Goal: Find specific page/section: Find specific page/section

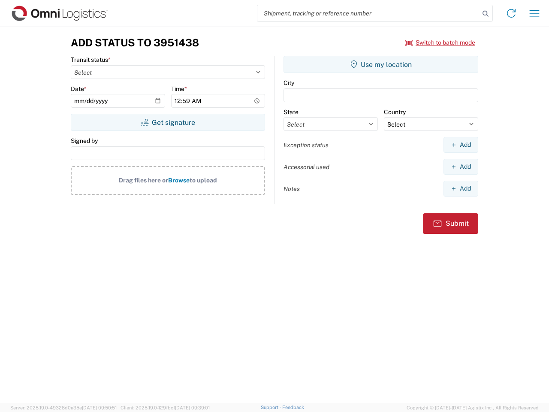
click at [369, 13] on input "search" at bounding box center [369, 13] width 222 height 16
click at [486, 14] on icon at bounding box center [486, 14] width 12 height 12
click at [512, 13] on icon at bounding box center [512, 13] width 14 height 14
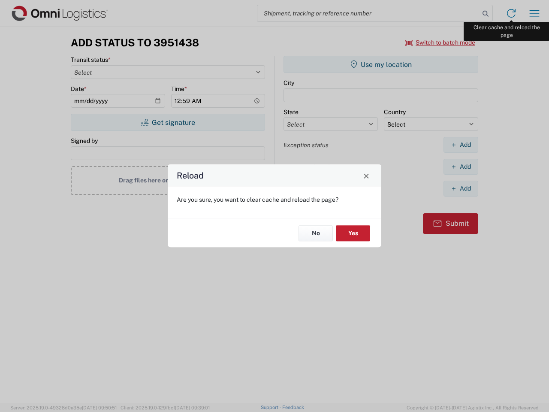
click at [535, 13] on div "Reload Are you sure, you want to clear cache and reload the page? No Yes" at bounding box center [274, 206] width 549 height 412
click at [441, 42] on div "Reload Are you sure, you want to clear cache and reload the page? No Yes" at bounding box center [274, 206] width 549 height 412
click at [168, 122] on div "Reload Are you sure, you want to clear cache and reload the page? No Yes" at bounding box center [274, 206] width 549 height 412
click at [381, 64] on div "Reload Are you sure, you want to clear cache and reload the page? No Yes" at bounding box center [274, 206] width 549 height 412
click at [461, 145] on div "Reload Are you sure, you want to clear cache and reload the page? No Yes" at bounding box center [274, 206] width 549 height 412
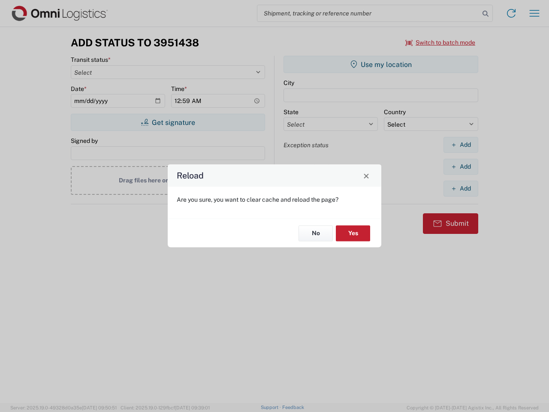
click at [461, 167] on div "Reload Are you sure, you want to clear cache and reload the page? No Yes" at bounding box center [274, 206] width 549 height 412
click at [461, 188] on div "Reload Are you sure, you want to clear cache and reload the page? No Yes" at bounding box center [274, 206] width 549 height 412
